Goal: Use online tool/utility

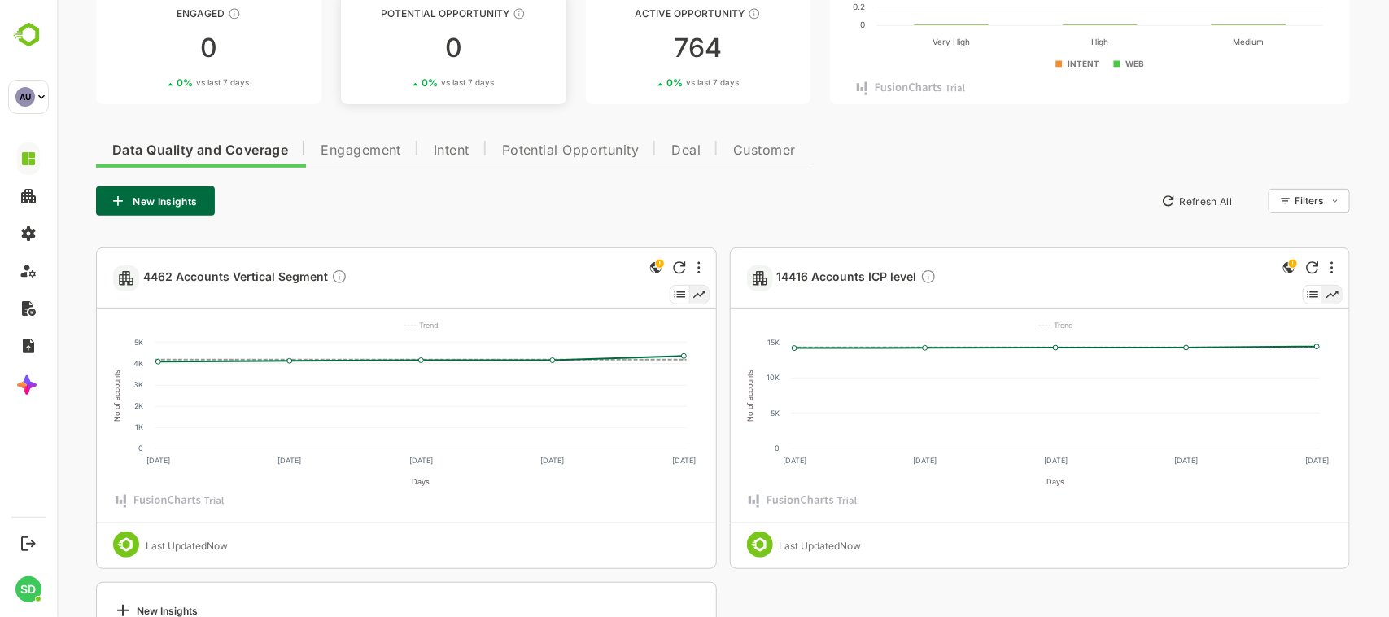
scroll to position [238, 0]
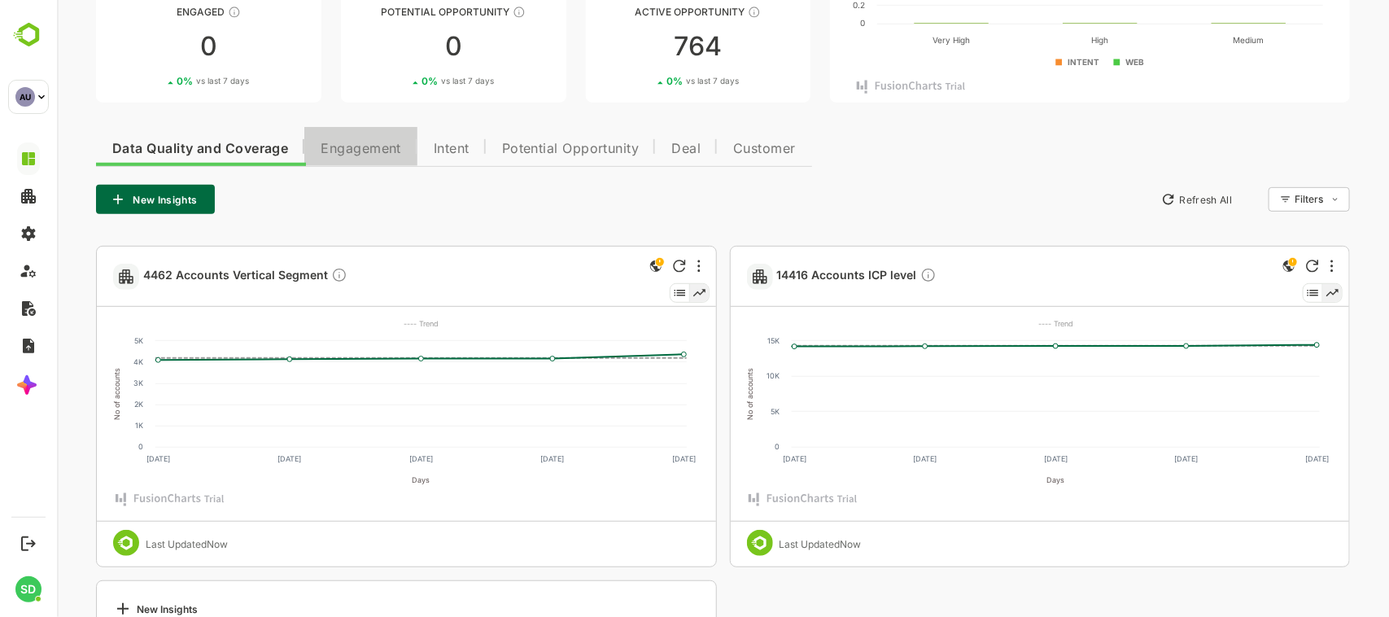
click at [357, 156] on button "Engagement" at bounding box center [360, 146] width 113 height 39
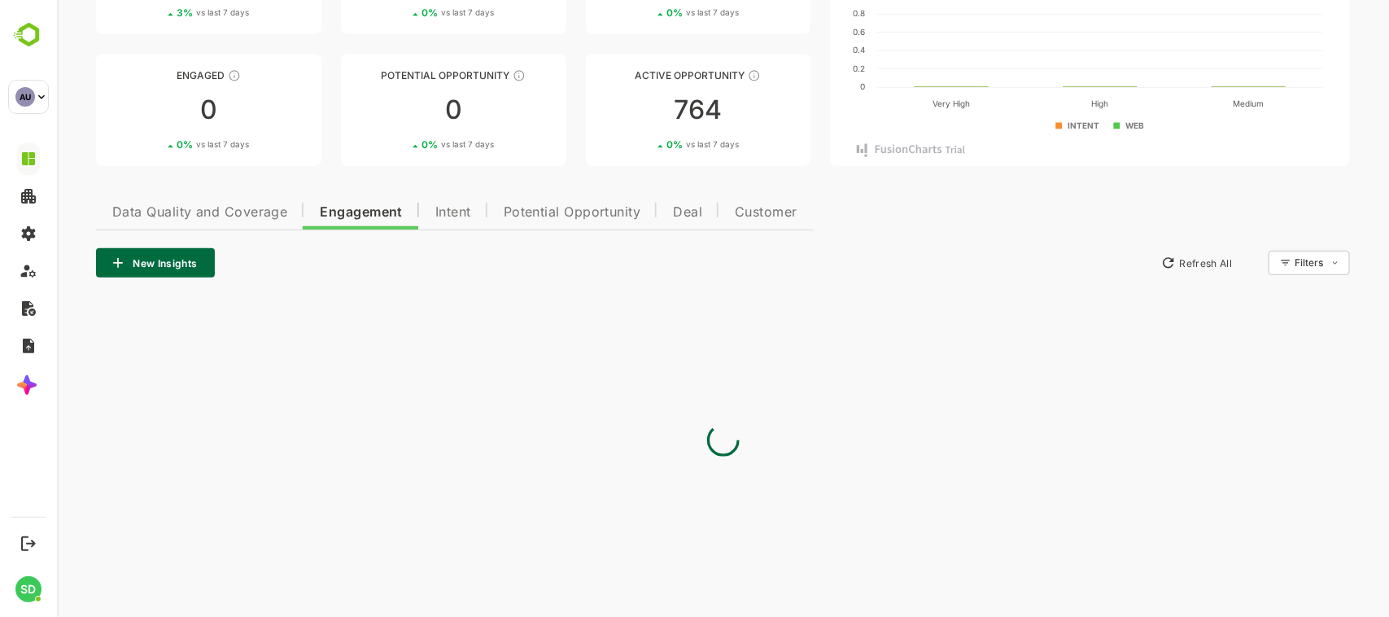
scroll to position [173, 0]
click at [444, 209] on span "Intent" at bounding box center [453, 213] width 36 height 13
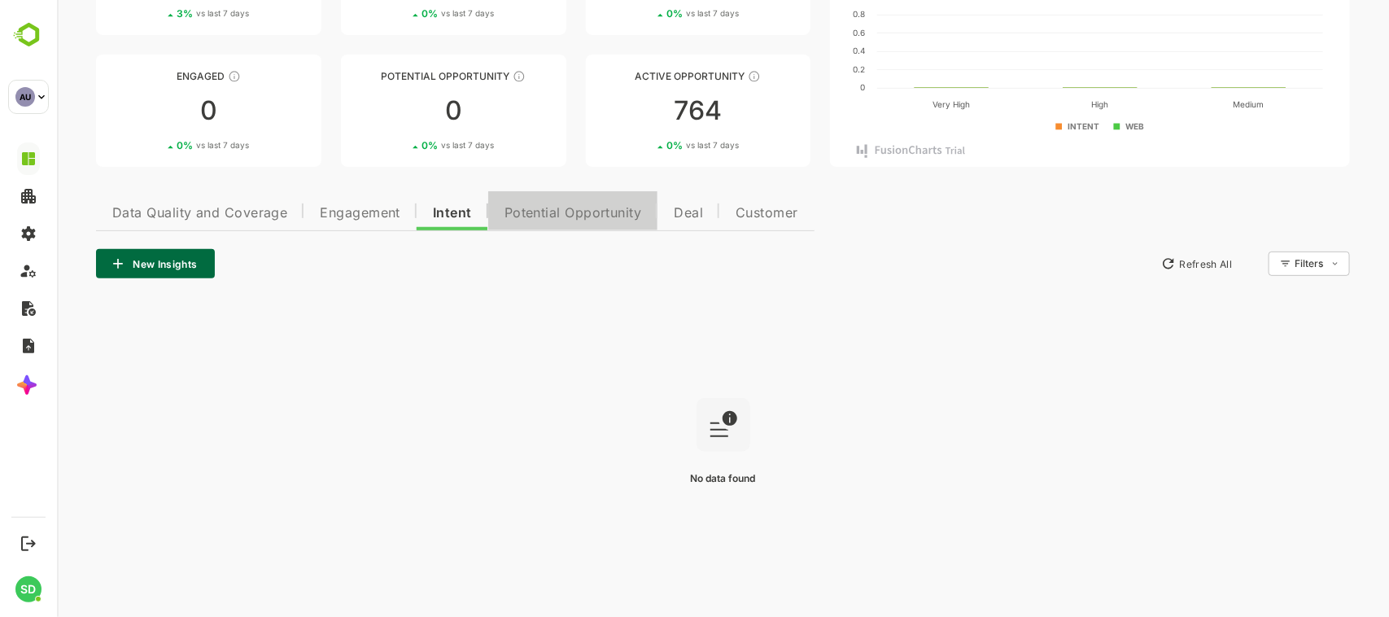
click at [541, 216] on span "Potential Opportunity" at bounding box center [573, 213] width 138 height 13
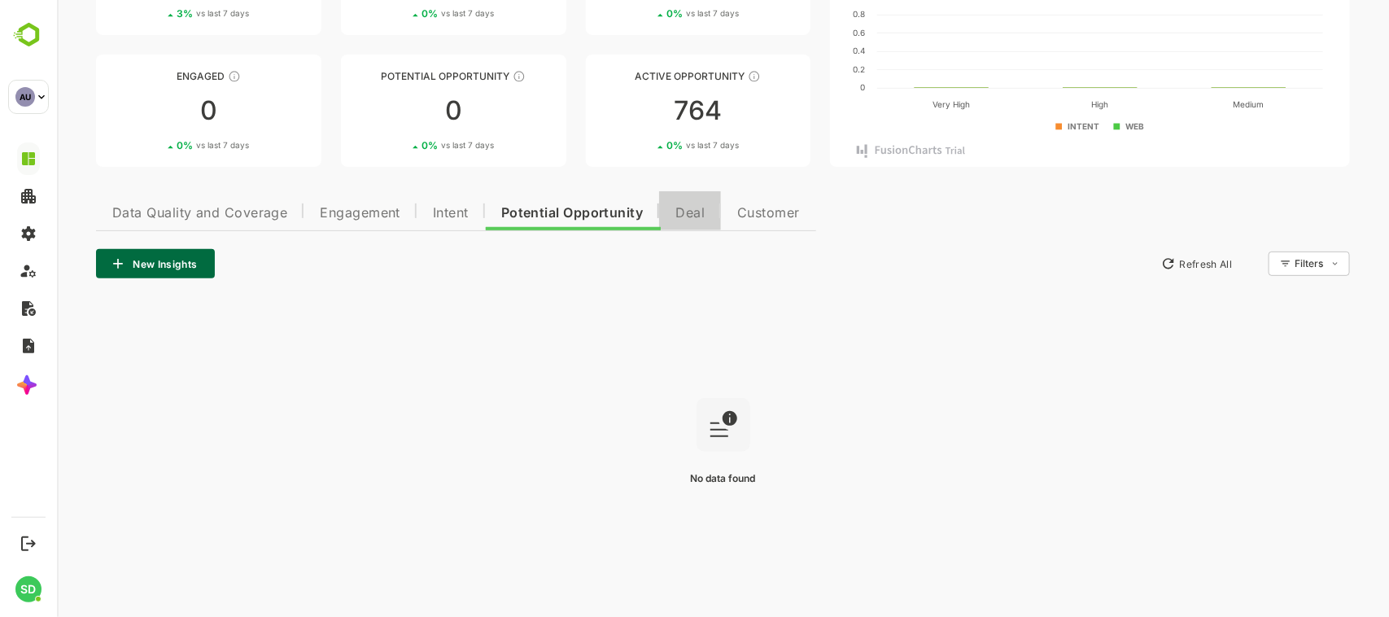
click at [687, 207] on span "Deal" at bounding box center [689, 213] width 29 height 13
click at [762, 207] on span "Customer" at bounding box center [763, 213] width 63 height 13
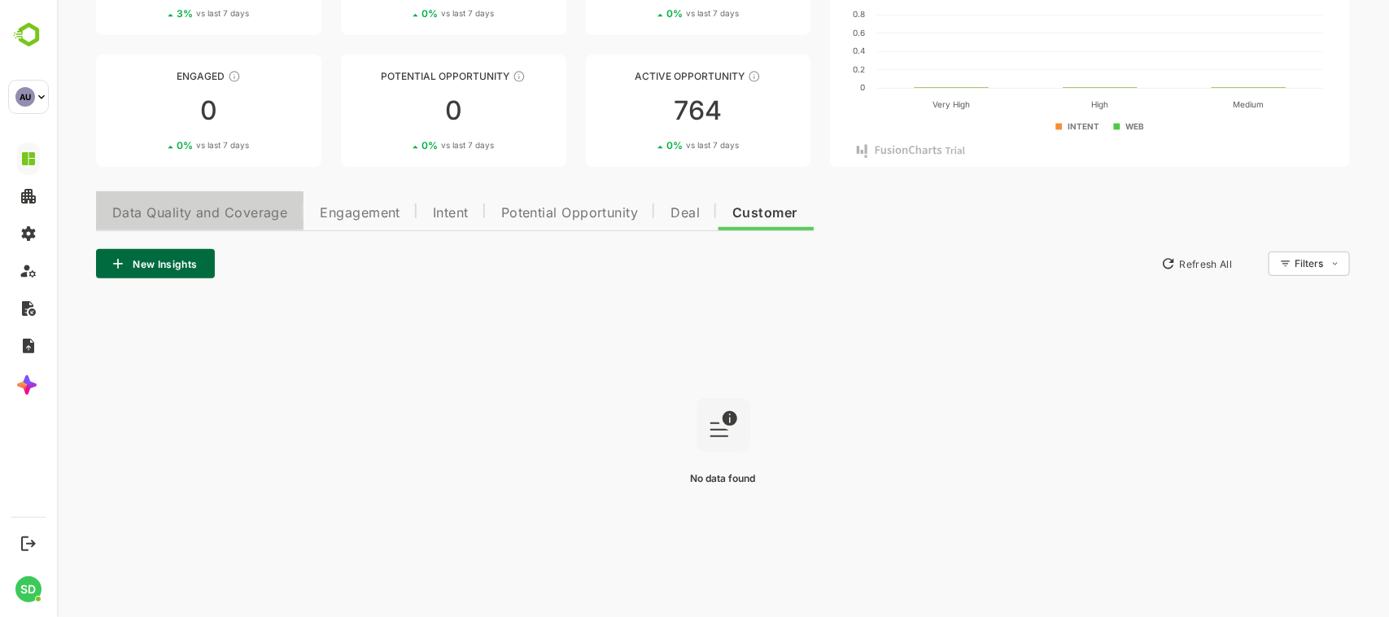
click at [212, 208] on span "Data Quality and Coverage" at bounding box center [198, 213] width 175 height 13
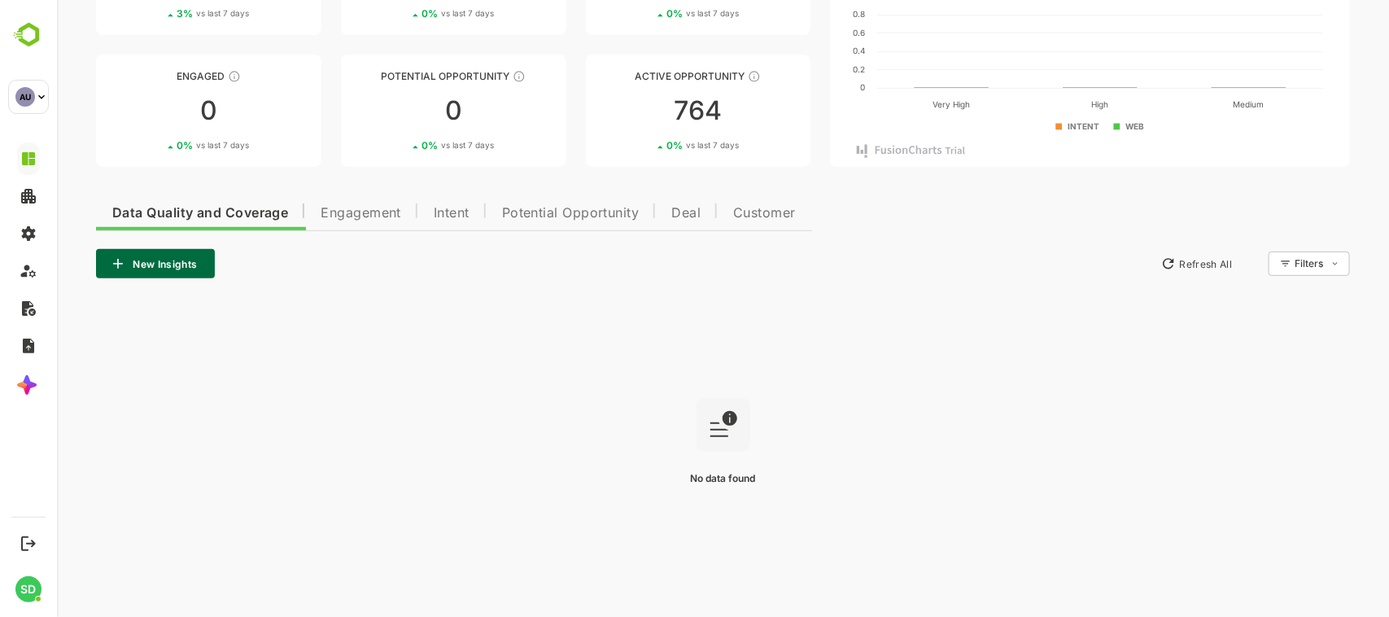
scroll to position [0, 0]
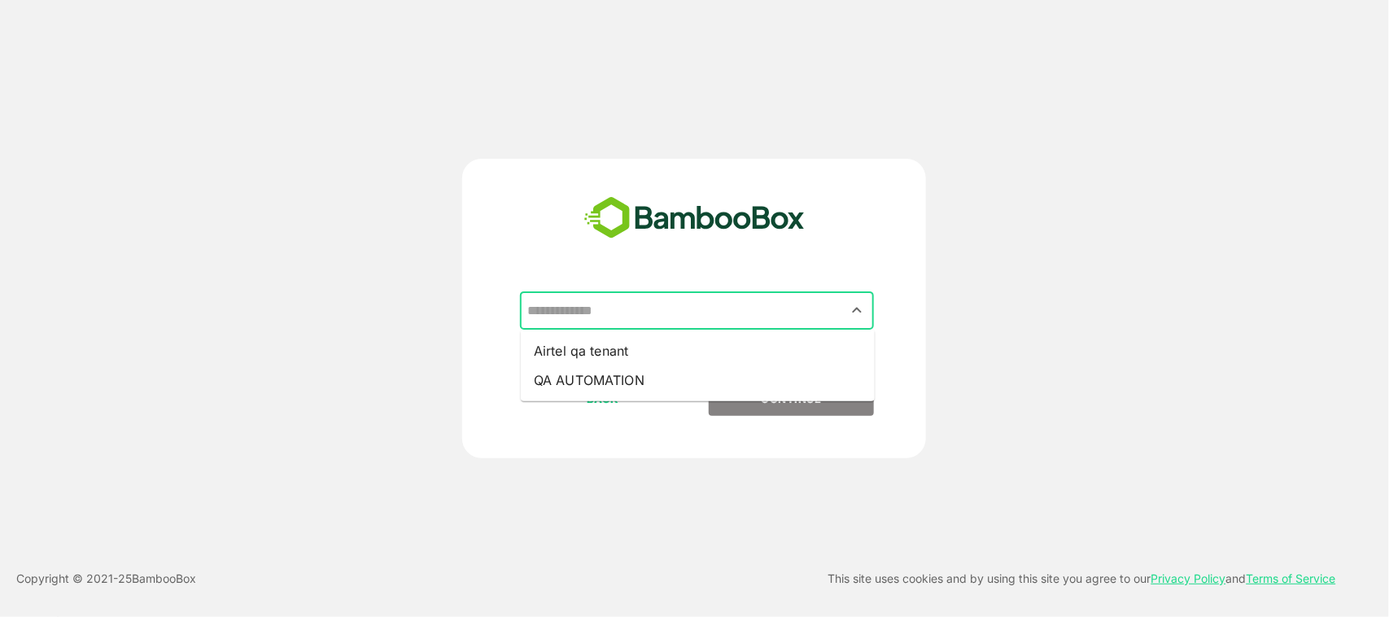
click at [836, 311] on input "text" at bounding box center [696, 310] width 347 height 31
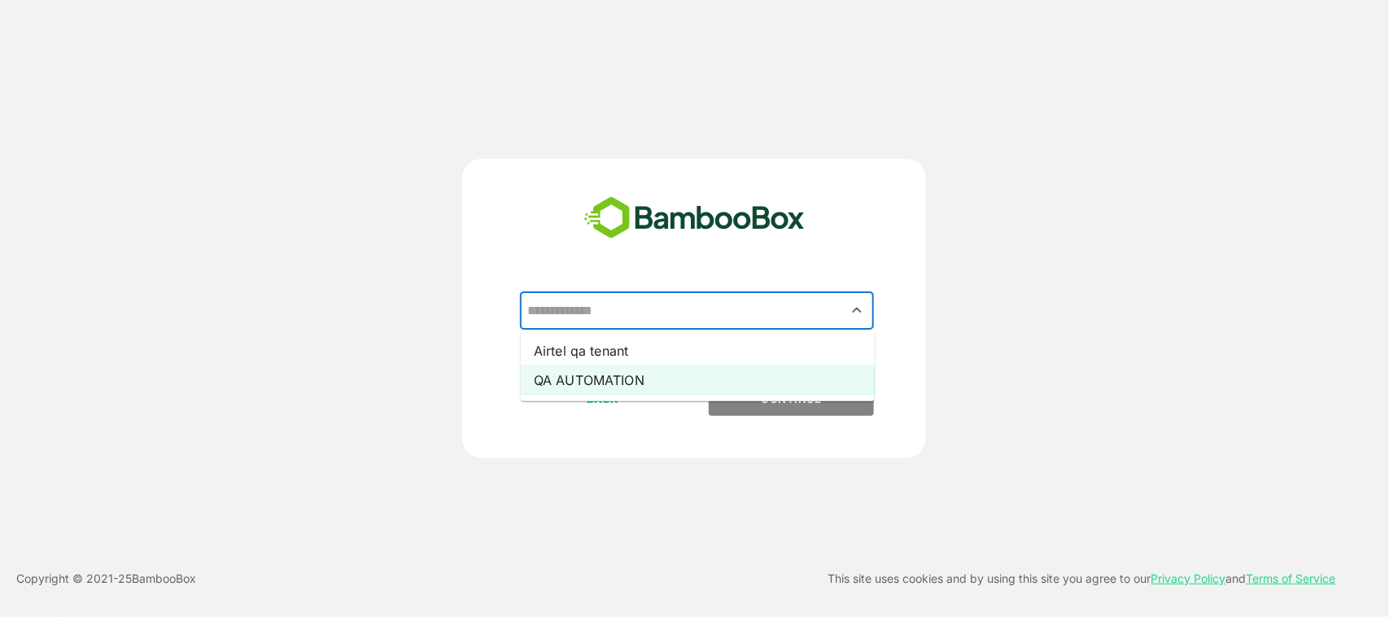
click at [753, 372] on li "QA AUTOMATION" at bounding box center [698, 379] width 354 height 29
type input "**********"
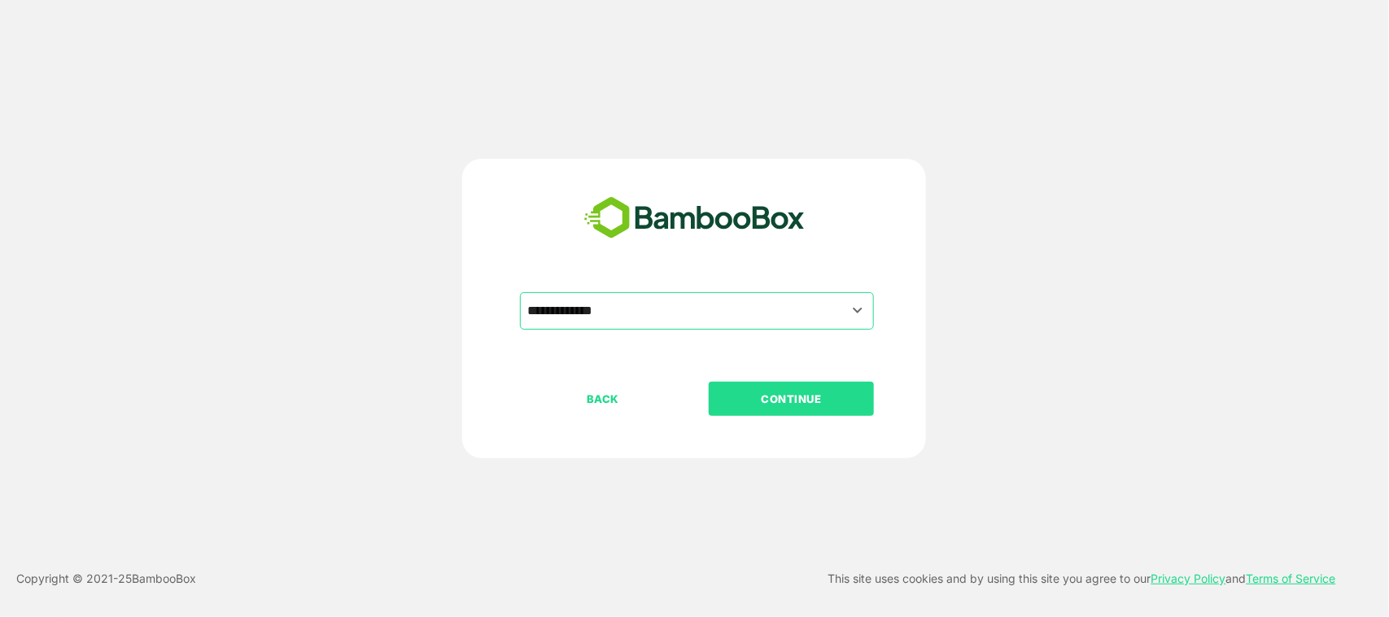
click at [778, 396] on p "CONTINUE" at bounding box center [791, 399] width 163 height 18
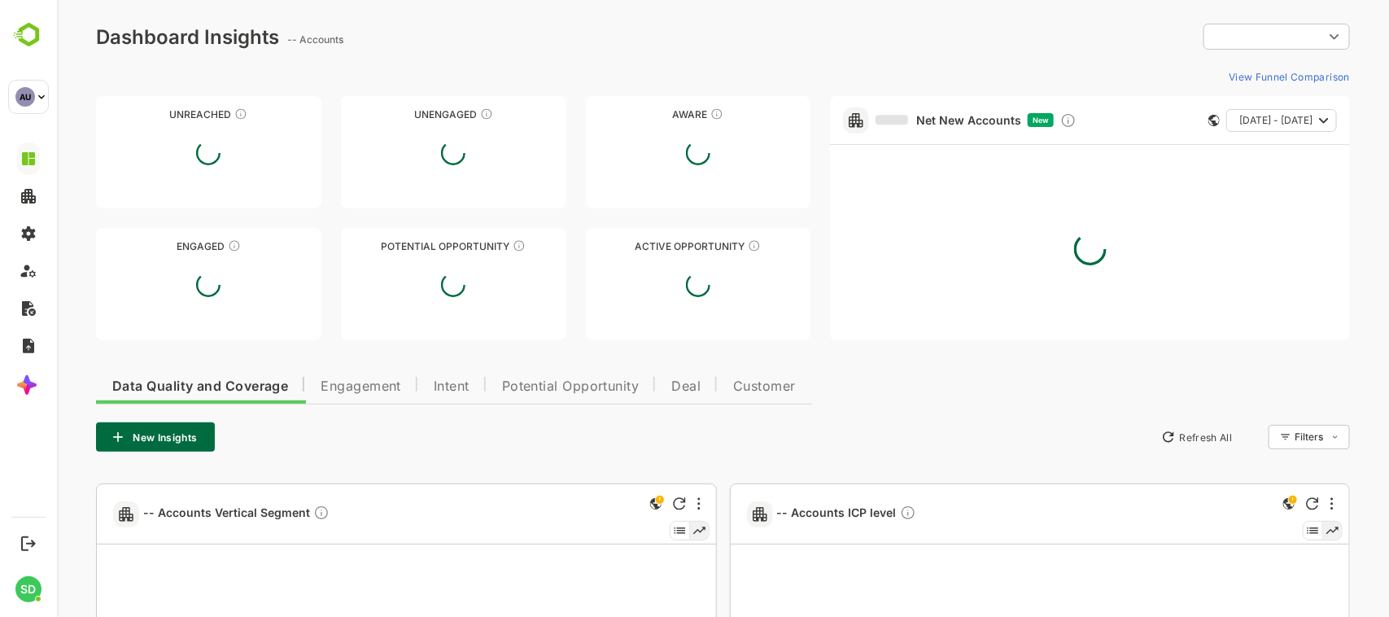
type input "**********"
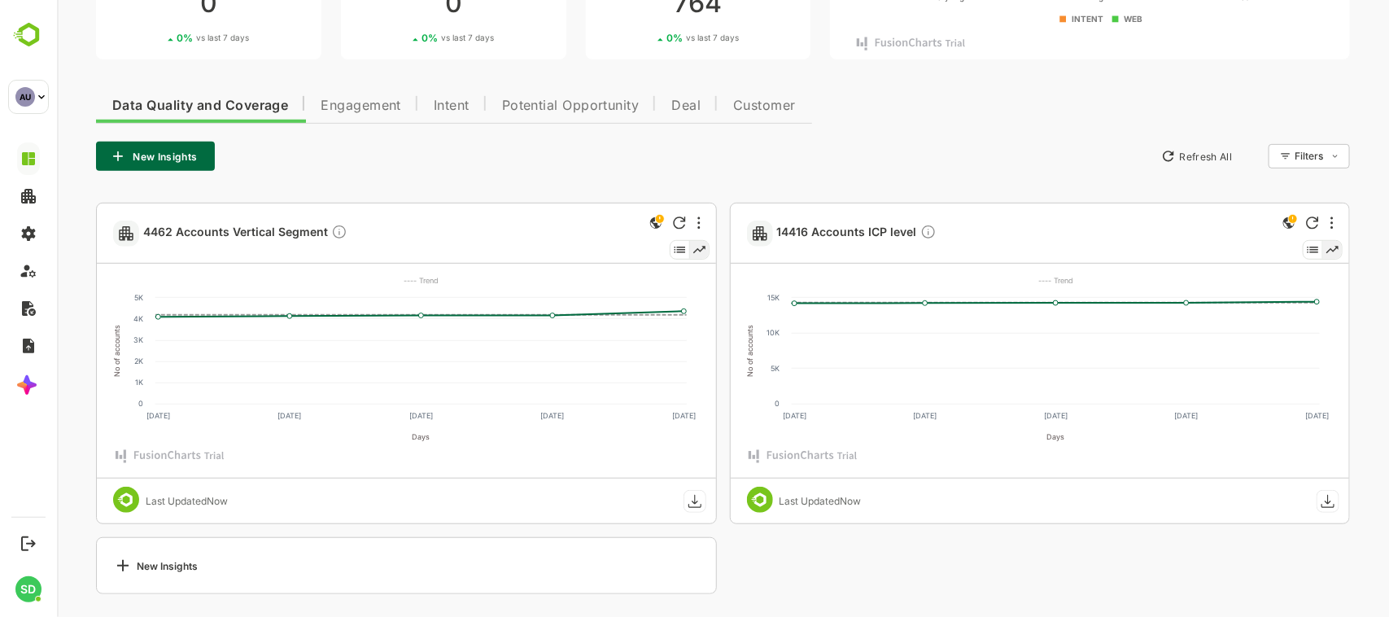
scroll to position [283, 0]
click at [356, 98] on span "Engagement" at bounding box center [360, 103] width 81 height 13
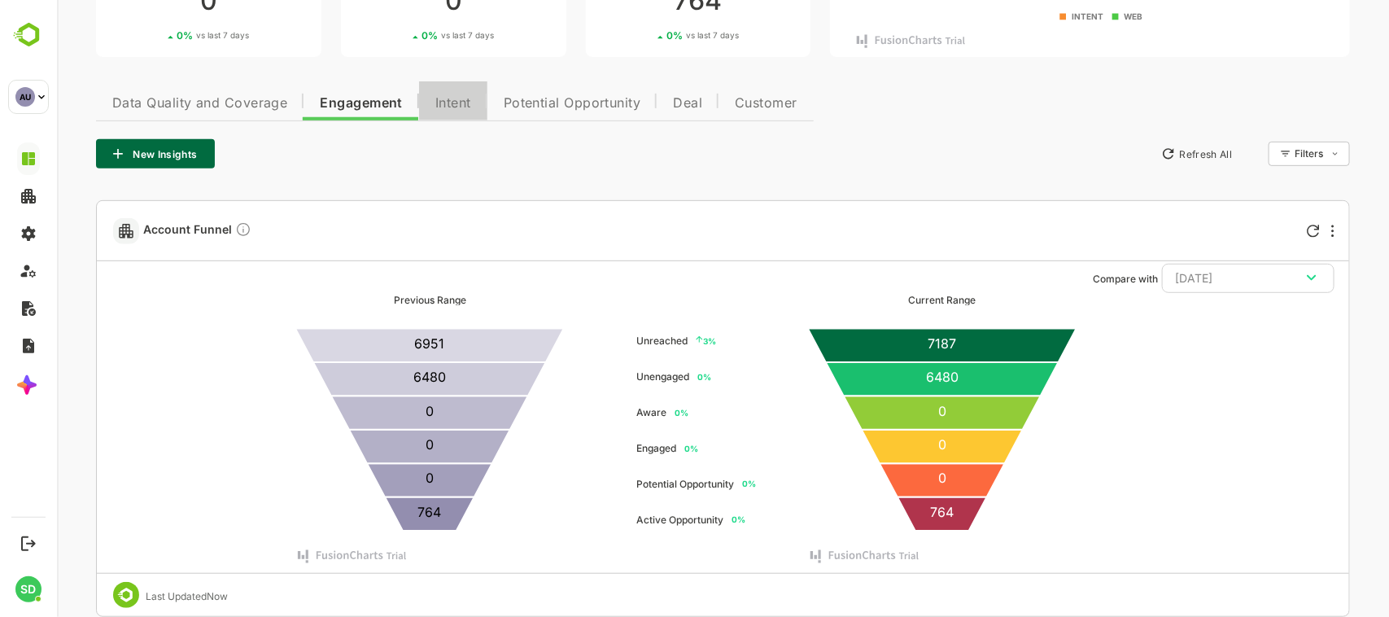
click at [453, 98] on span "Intent" at bounding box center [453, 103] width 36 height 13
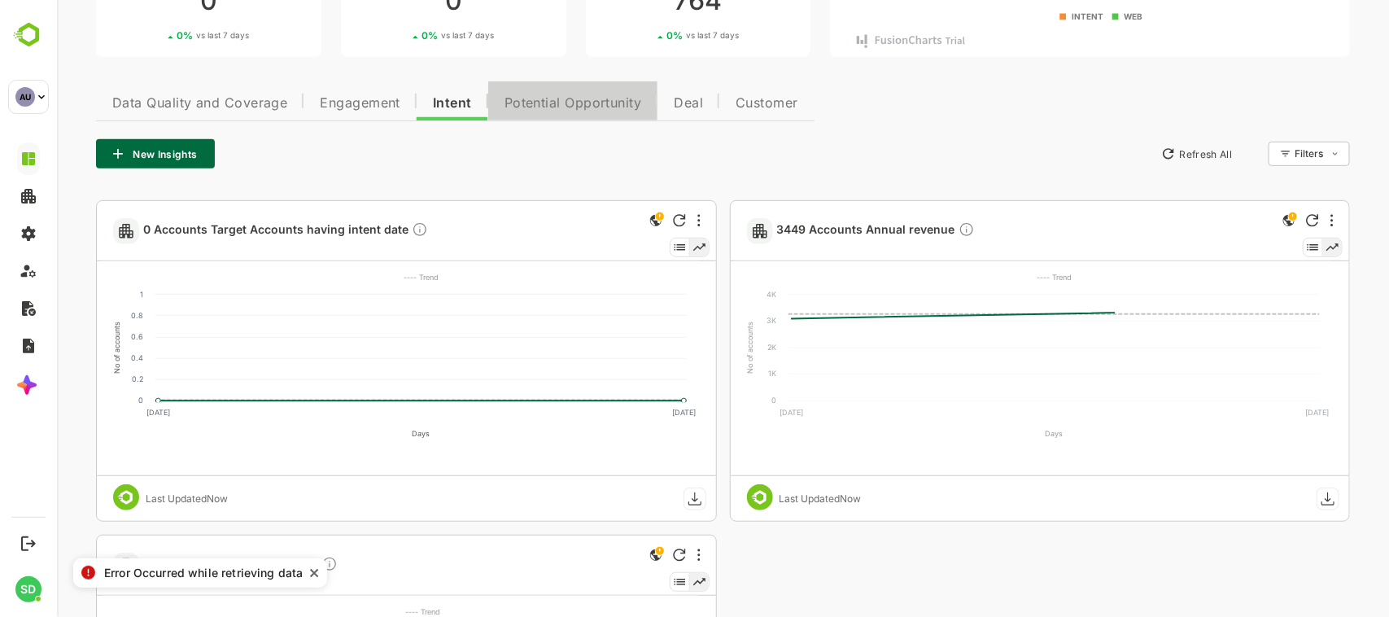
click at [554, 97] on span "Potential Opportunity" at bounding box center [573, 103] width 138 height 13
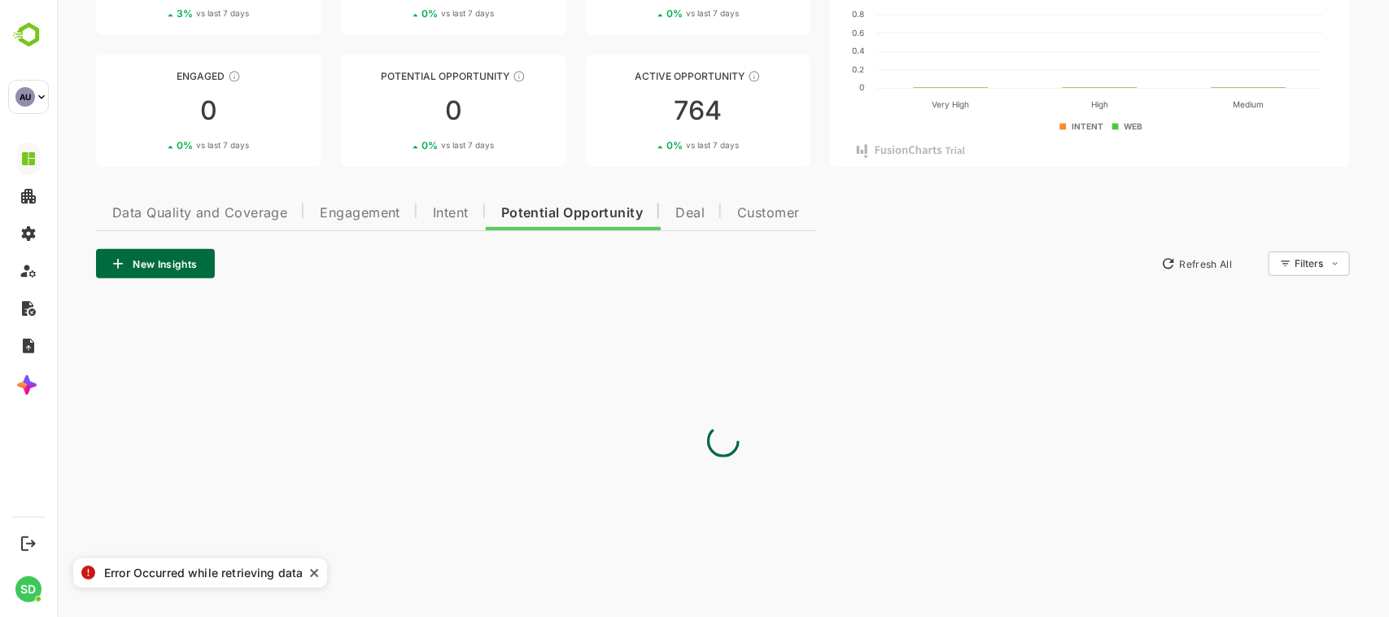
scroll to position [0, 0]
